Goal: Task Accomplishment & Management: Use online tool/utility

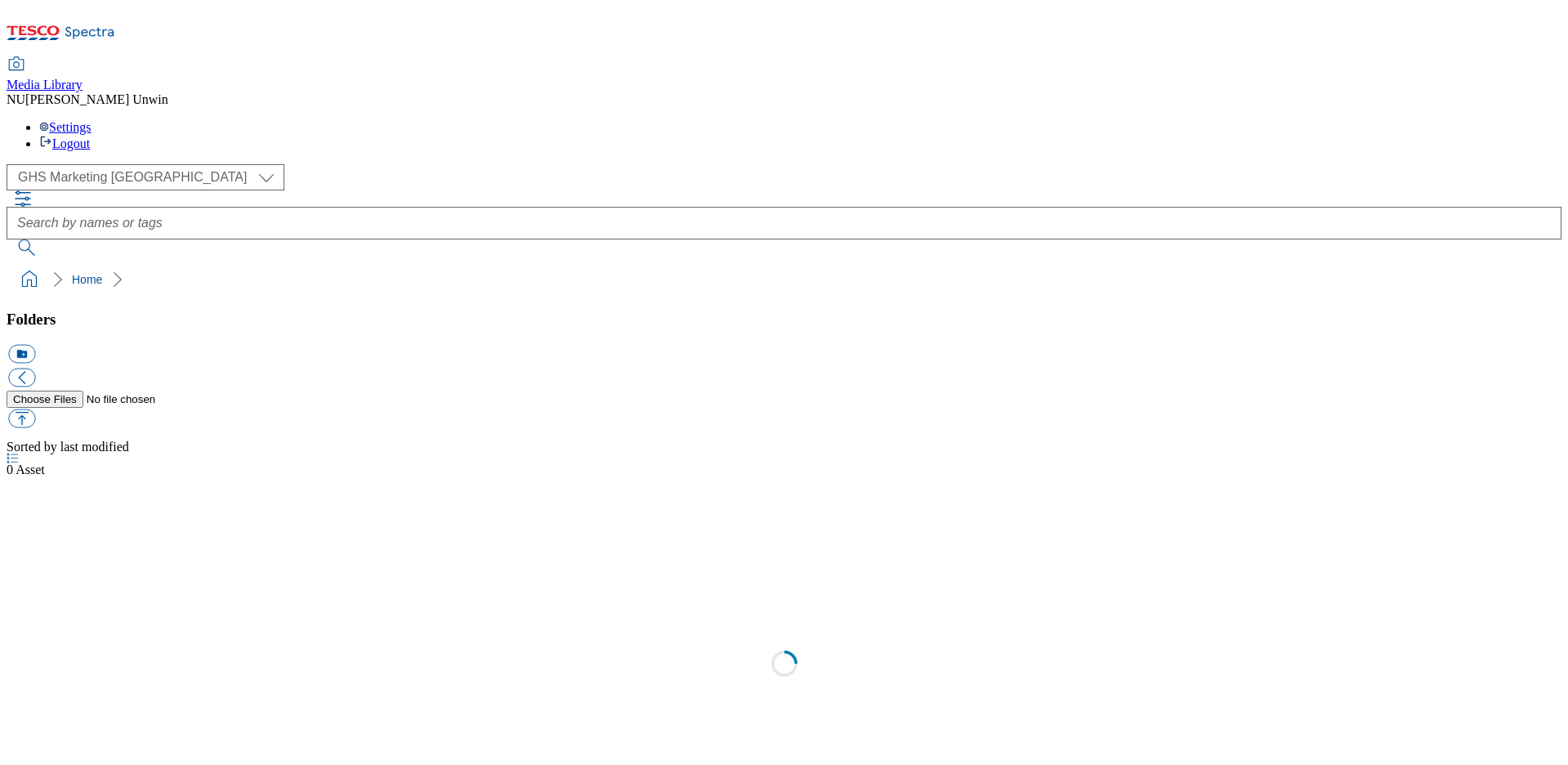
scroll to position [2, 0]
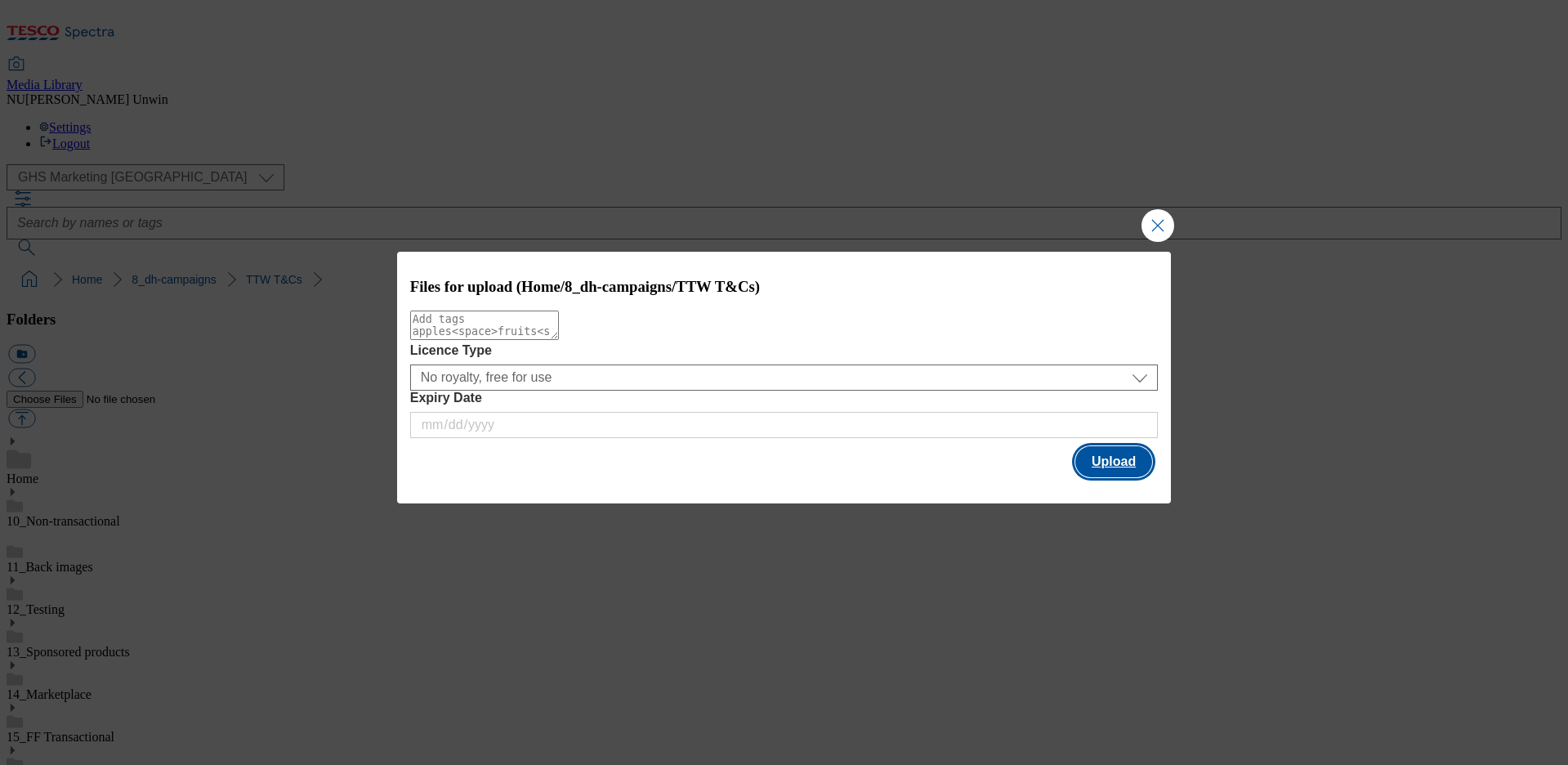
click at [1101, 468] on button "Upload" at bounding box center [1113, 461] width 77 height 31
